Goal: Answer question/provide support

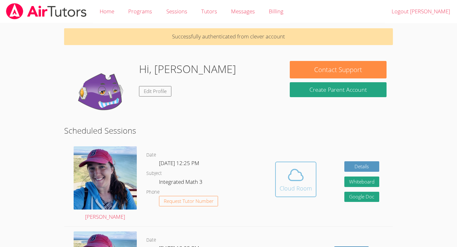
click at [297, 177] on icon at bounding box center [296, 175] width 18 height 18
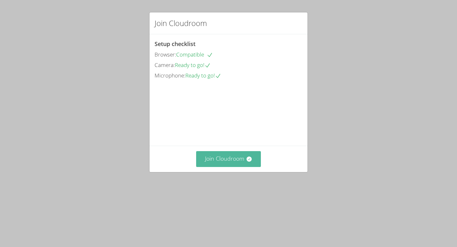
click at [235, 167] on button "Join Cloudroom" at bounding box center [228, 159] width 65 height 16
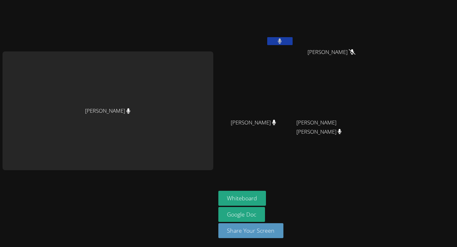
drag, startPoint x: 332, startPoint y: 32, endPoint x: 331, endPoint y: 40, distance: 8.6
click at [332, 35] on video at bounding box center [334, 24] width 76 height 43
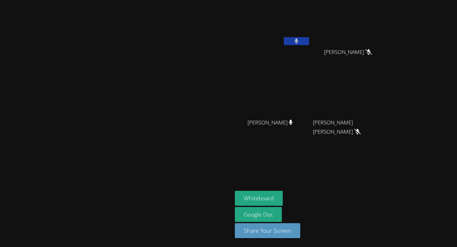
click at [299, 43] on icon at bounding box center [296, 40] width 4 height 5
click at [299, 43] on icon at bounding box center [296, 40] width 7 height 5
click at [299, 43] on icon at bounding box center [296, 40] width 4 height 5
click at [283, 192] on button "Whiteboard" at bounding box center [259, 198] width 48 height 15
click at [283, 195] on button "Whiteboard" at bounding box center [259, 198] width 48 height 15
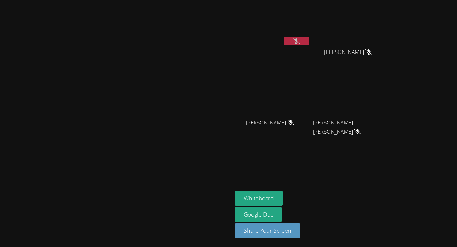
click at [309, 40] on button at bounding box center [296, 41] width 25 height 8
click at [310, 61] on div "Armando Gonzalez-Mendez" at bounding box center [273, 37] width 76 height 68
click at [309, 39] on button at bounding box center [296, 41] width 25 height 8
click at [309, 43] on button at bounding box center [296, 41] width 25 height 8
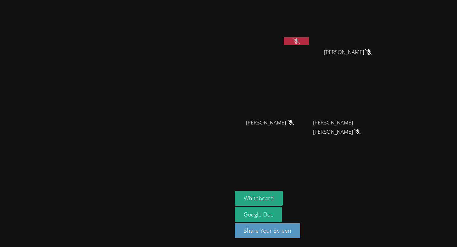
click at [309, 38] on button at bounding box center [296, 41] width 25 height 8
click at [298, 40] on icon at bounding box center [296, 40] width 4 height 5
click at [309, 45] on div at bounding box center [296, 42] width 25 height 10
click at [309, 43] on button at bounding box center [296, 41] width 25 height 8
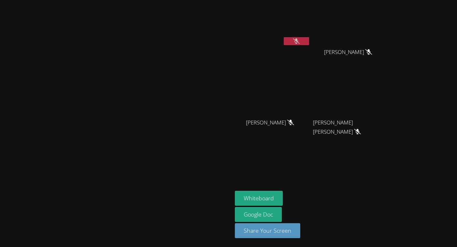
click at [309, 40] on button at bounding box center [296, 41] width 25 height 8
click at [298, 41] on icon at bounding box center [296, 40] width 4 height 5
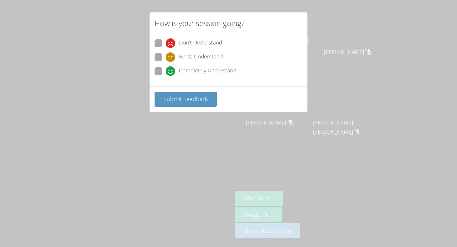
click at [166, 76] on span at bounding box center [166, 76] width 0 height 0
click at [166, 68] on input "Completely Understand" at bounding box center [168, 69] width 5 height 5
radio input "true"
click at [165, 93] on button "Submit Feedback" at bounding box center [185, 99] width 62 height 15
